Goal: Task Accomplishment & Management: Use online tool/utility

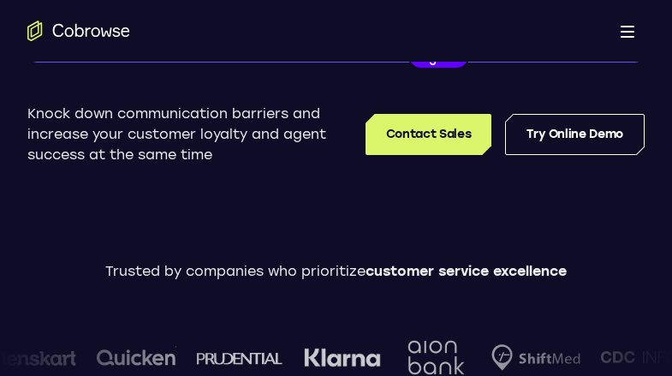
scroll to position [428, 0]
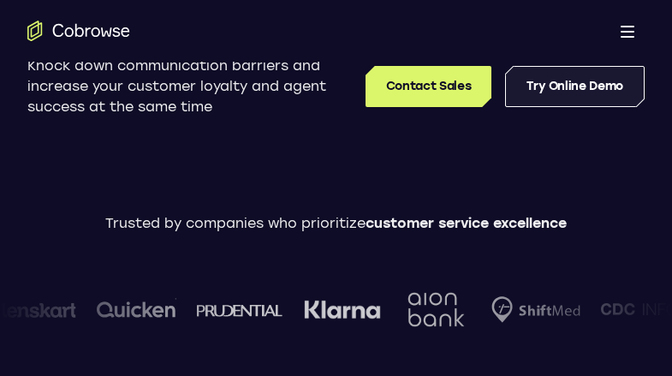
click at [602, 97] on link "Try Online Demo" at bounding box center [574, 86] width 139 height 41
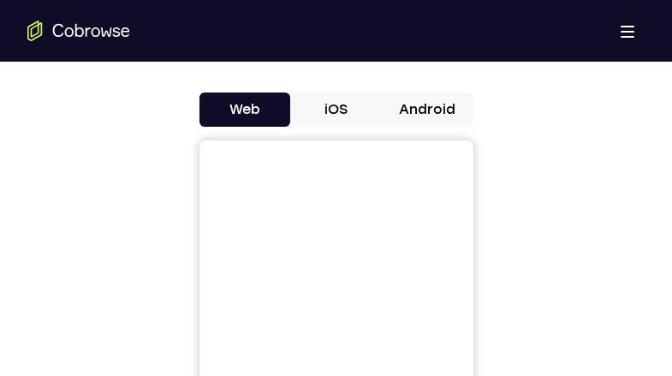
scroll to position [733, 0]
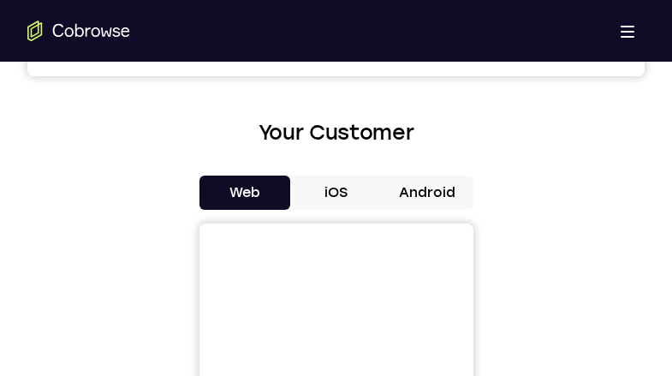
click at [419, 185] on button "Android" at bounding box center [428, 192] width 92 height 34
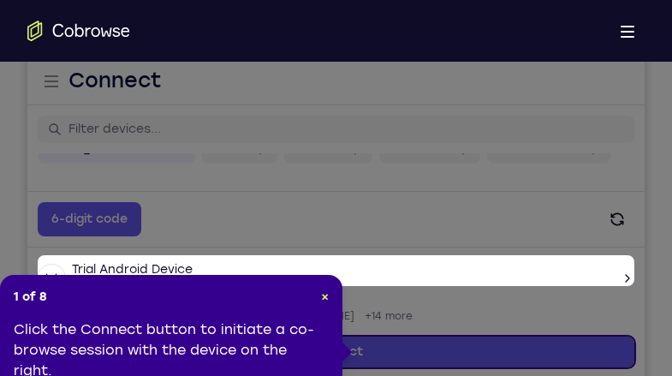
scroll to position [134, 0]
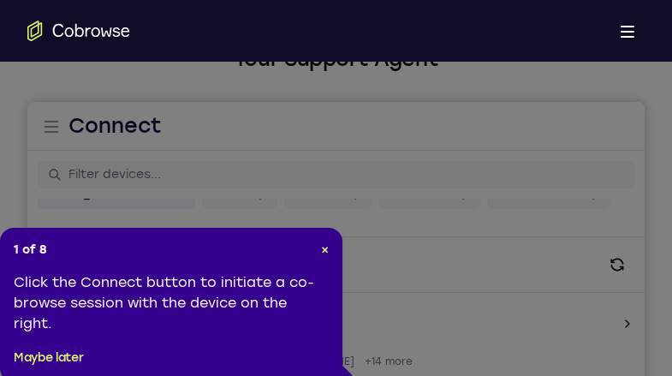
click at [329, 252] on div "1 of 8 × Click the Connect button to initiate a co-browse session with the devi…" at bounding box center [171, 305] width 342 height 154
click at [325, 253] on span "×" at bounding box center [325, 249] width 8 height 15
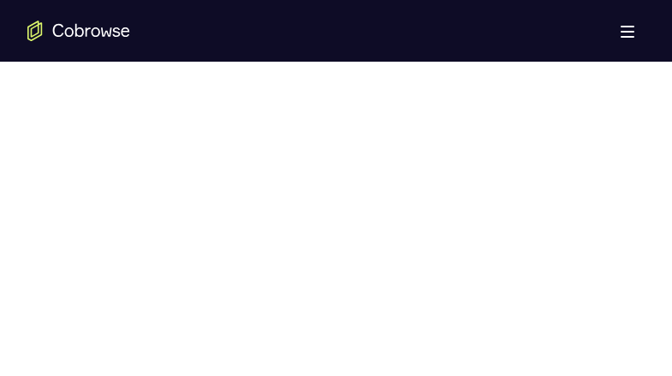
scroll to position [904, 0]
